Goal: Find specific page/section: Find specific page/section

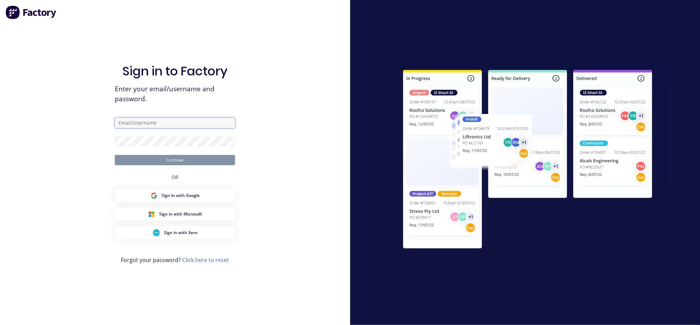
type input "[EMAIL_ADDRESS][DOMAIN_NAME]"
click at [190, 161] on button "Continue" at bounding box center [175, 160] width 120 height 10
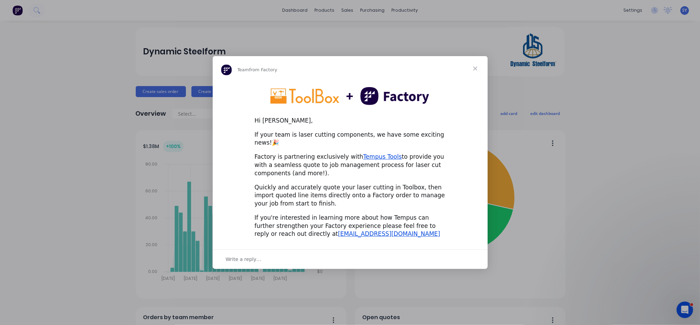
click at [477, 75] on span "Close" at bounding box center [475, 68] width 25 height 25
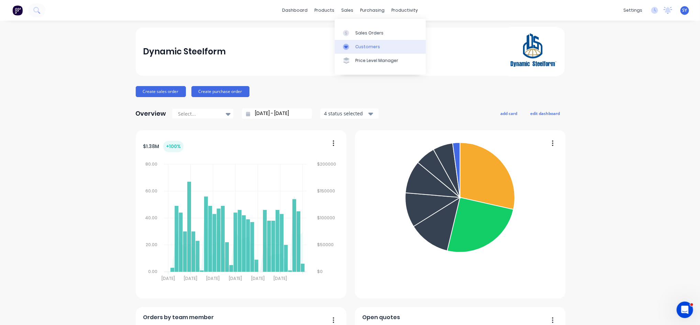
drag, startPoint x: 363, startPoint y: 34, endPoint x: 363, endPoint y: 40, distance: 5.5
click at [363, 34] on div "Sales Orders" at bounding box center [369, 33] width 28 height 6
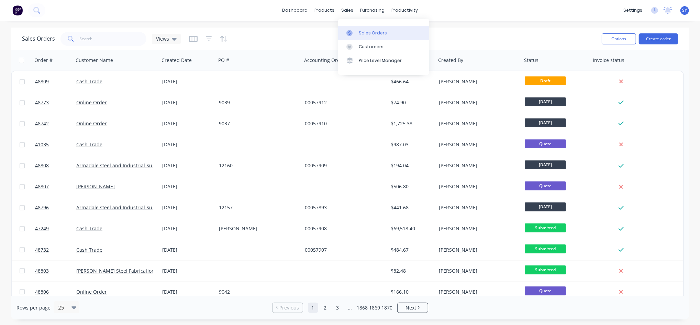
click at [364, 30] on div "Sales Orders" at bounding box center [373, 33] width 28 height 6
click at [346, 34] on div "Product Catalogue" at bounding box center [355, 33] width 43 height 6
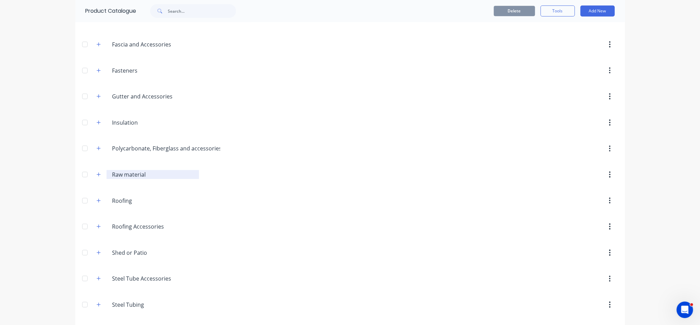
scroll to position [271, 0]
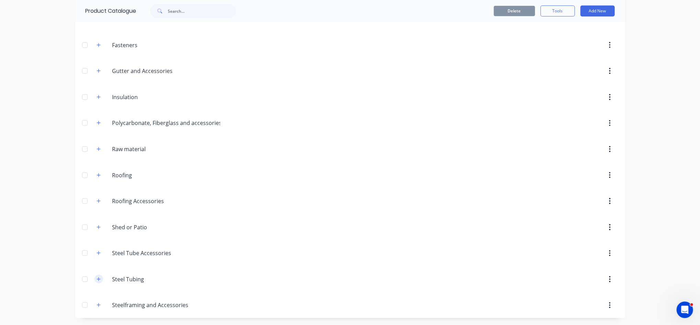
click at [97, 280] on icon "button" at bounding box center [99, 278] width 4 height 5
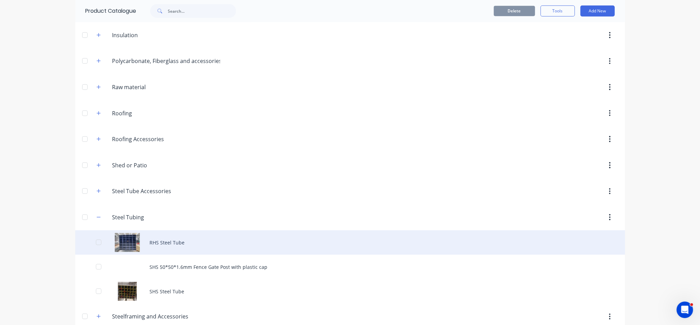
scroll to position [344, 0]
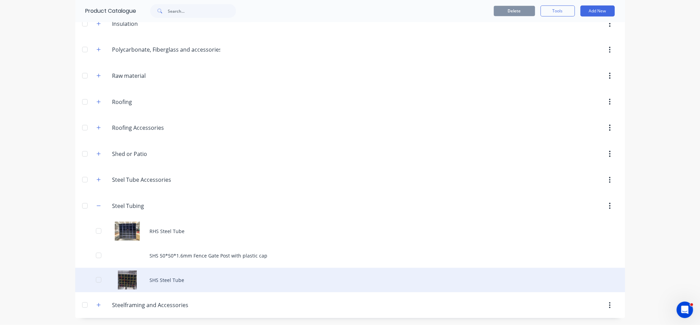
click at [183, 281] on div "SHS Steel Tube" at bounding box center [350, 279] width 550 height 24
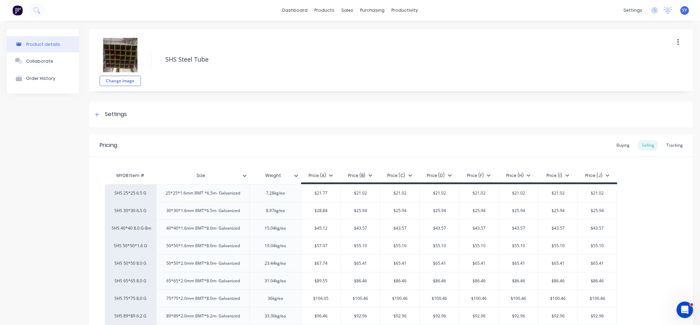
type textarea "x"
drag, startPoint x: 343, startPoint y: 11, endPoint x: 342, endPoint y: 15, distance: 3.6
click at [343, 11] on div "sales" at bounding box center [347, 10] width 19 height 10
click at [361, 35] on div "Sales Orders" at bounding box center [369, 33] width 28 height 6
